Goal: Task Accomplishment & Management: Use online tool/utility

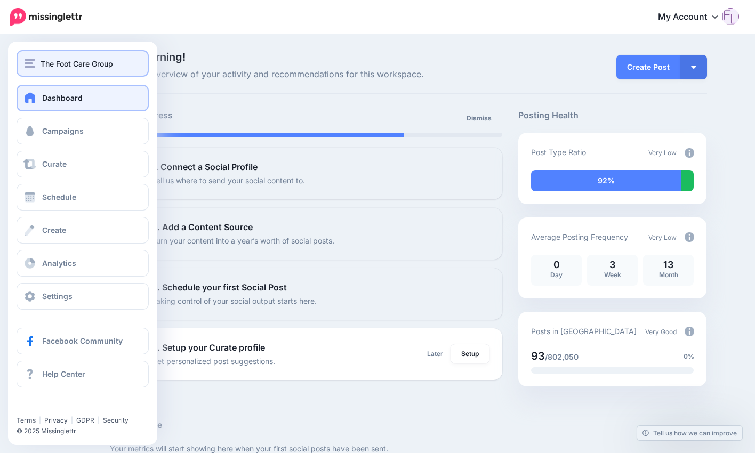
click at [87, 63] on span "The Foot Care Group" at bounding box center [77, 64] width 72 height 12
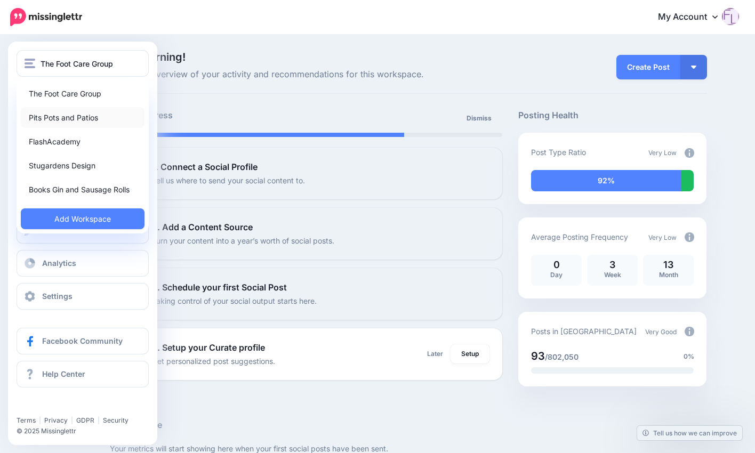
click at [79, 114] on link "Pits Pots and Patios" at bounding box center [83, 117] width 124 height 21
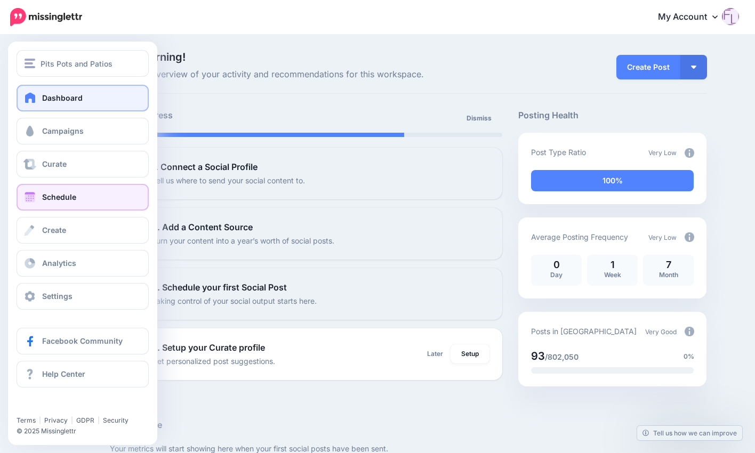
click at [62, 195] on span "Schedule" at bounding box center [59, 196] width 34 height 9
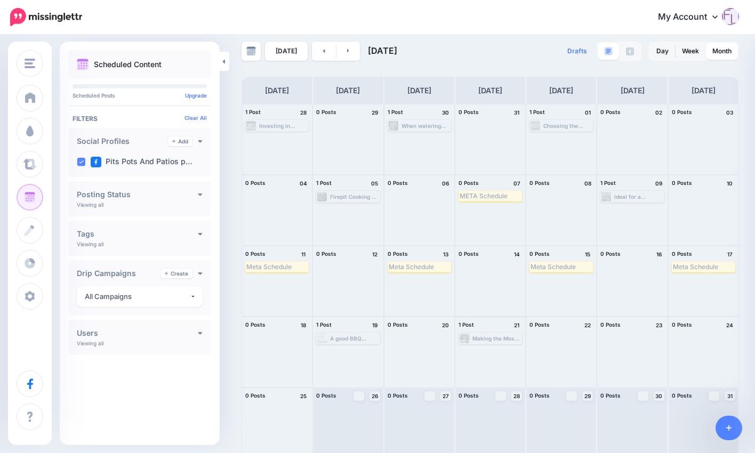
scroll to position [15, 0]
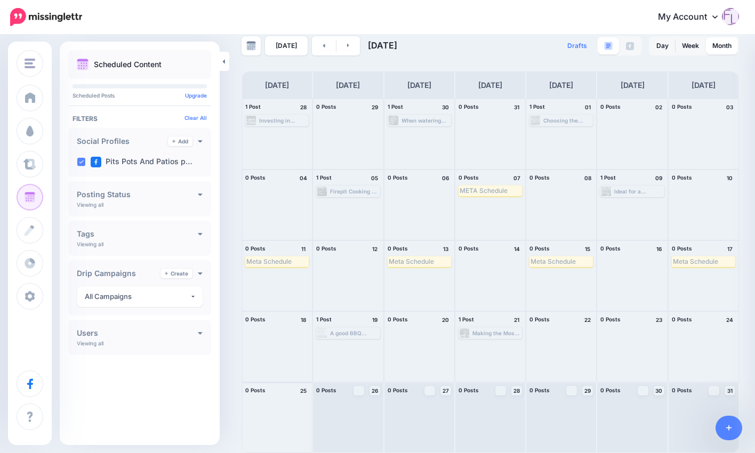
click at [266, 402] on div at bounding box center [277, 418] width 70 height 70
click at [297, 394] on div "0 Posts 25" at bounding box center [277, 391] width 70 height 16
drag, startPoint x: 296, startPoint y: 398, endPoint x: 280, endPoint y: 401, distance: 16.8
click at [280, 401] on div at bounding box center [277, 418] width 70 height 70
click at [260, 388] on span "0 Posts" at bounding box center [255, 390] width 20 height 6
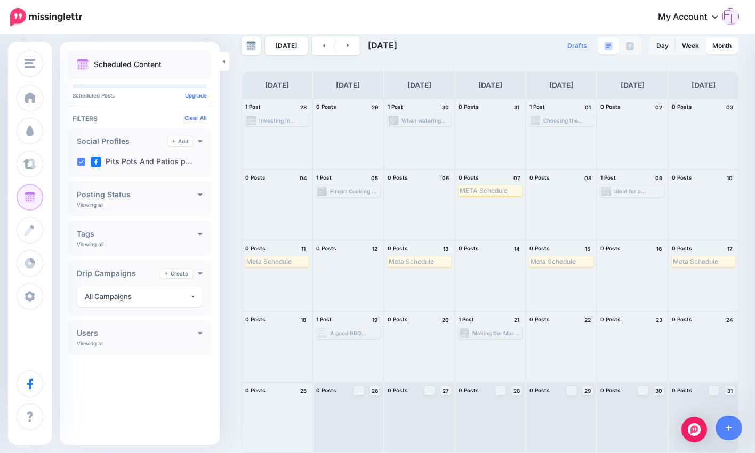
click at [271, 433] on div at bounding box center [277, 418] width 70 height 70
click at [350, 43] on link at bounding box center [348, 45] width 24 height 19
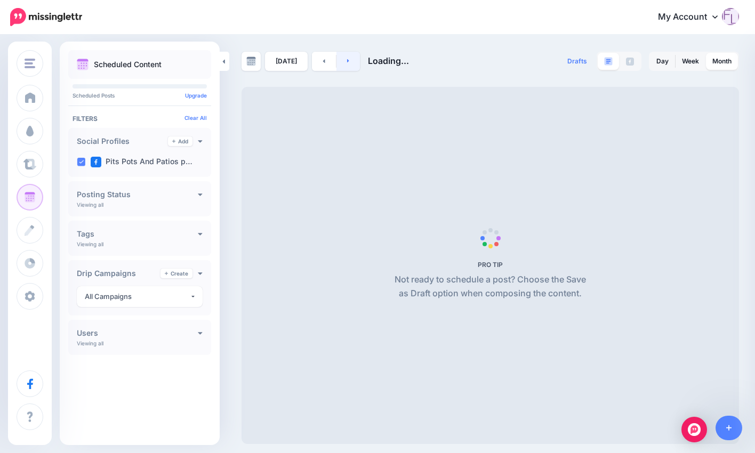
scroll to position [0, 0]
